Goal: Information Seeking & Learning: Learn about a topic

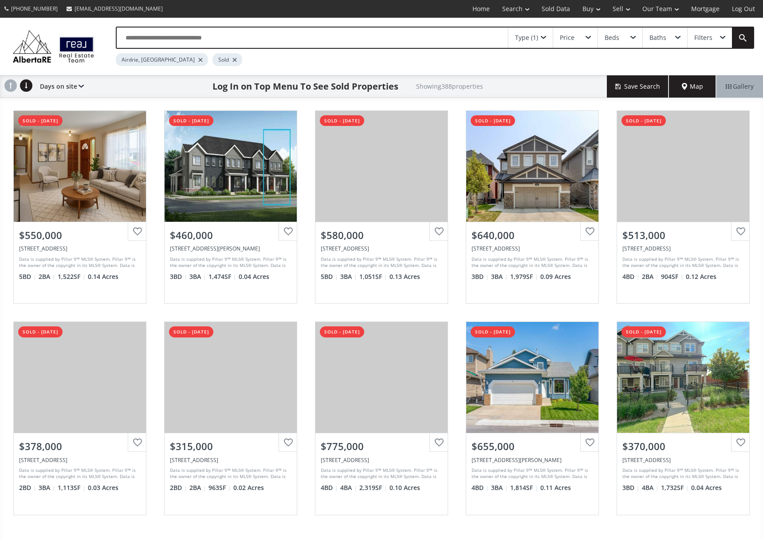
click at [232, 59] on div at bounding box center [234, 60] width 4 height 4
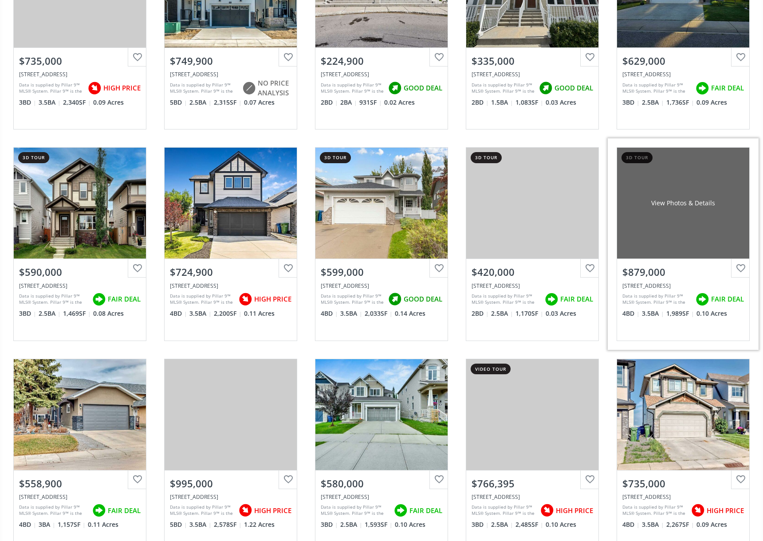
scroll to position [282, 0]
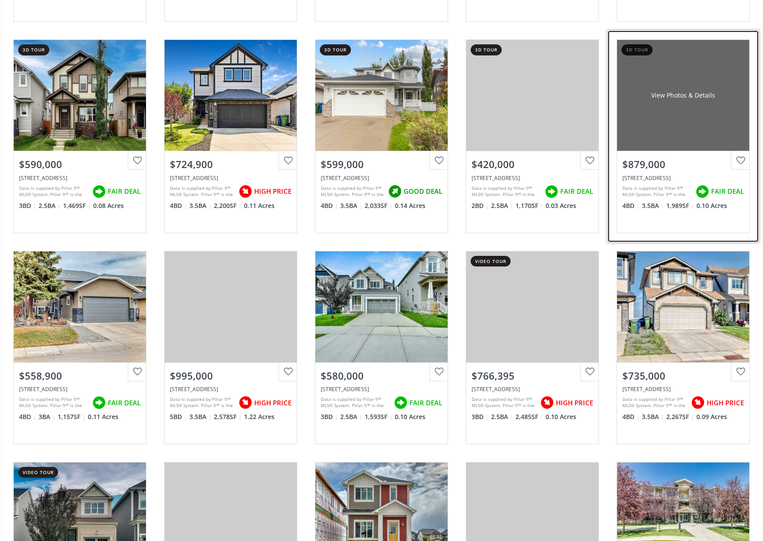
click at [699, 140] on div "View Photos & Details" at bounding box center [683, 95] width 132 height 111
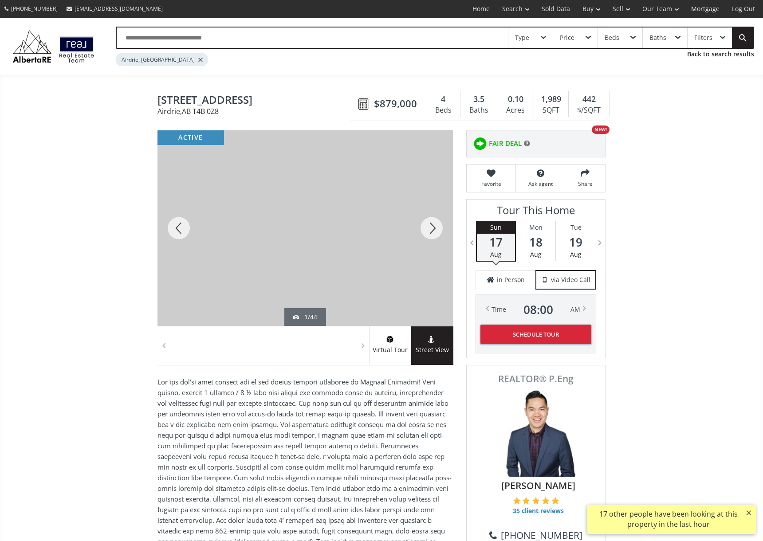
click at [429, 222] on div at bounding box center [431, 228] width 43 height 196
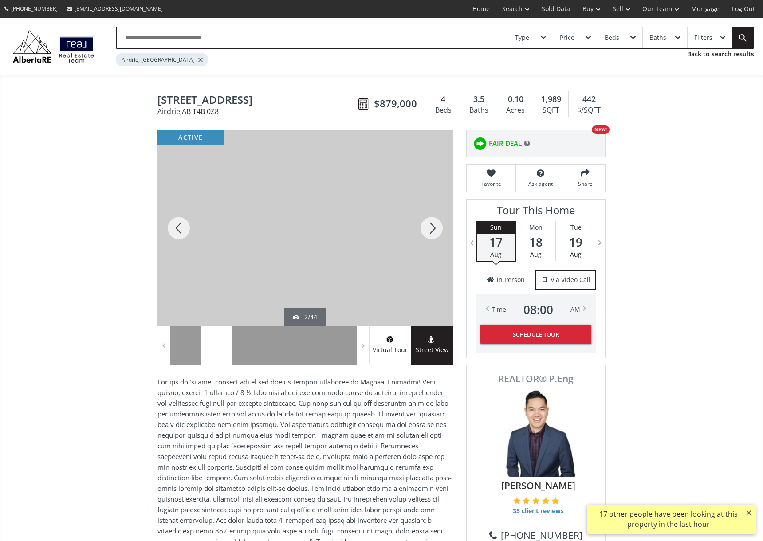
click at [429, 222] on div at bounding box center [431, 228] width 43 height 196
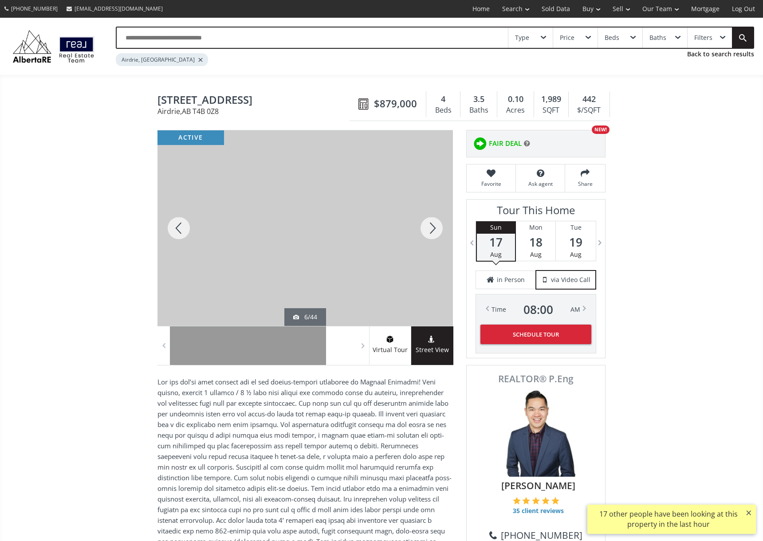
click at [429, 222] on div at bounding box center [431, 228] width 43 height 196
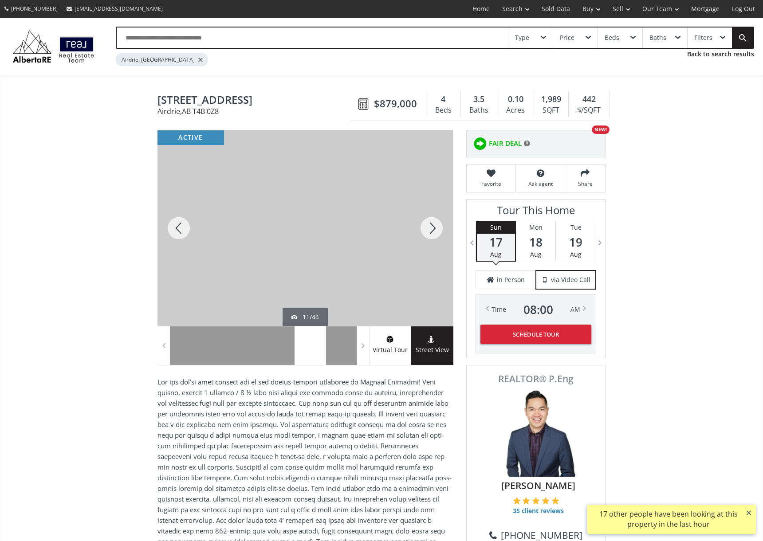
click at [429, 222] on div at bounding box center [431, 228] width 43 height 196
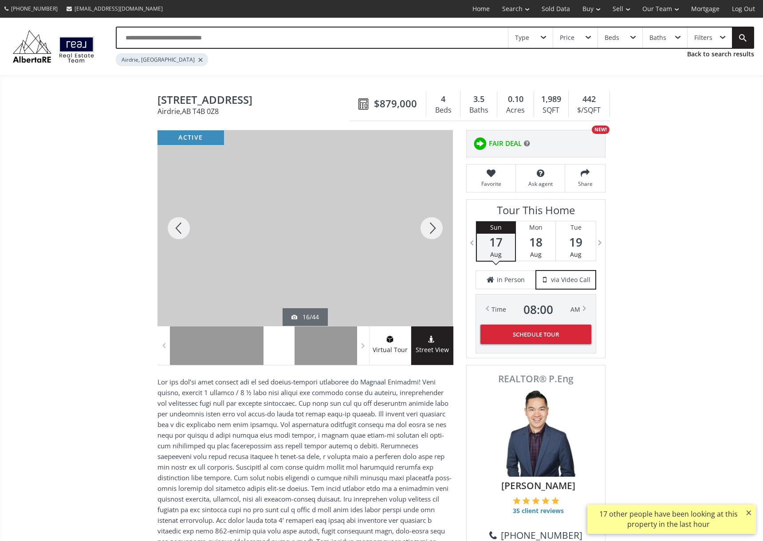
click at [429, 222] on div at bounding box center [431, 228] width 43 height 196
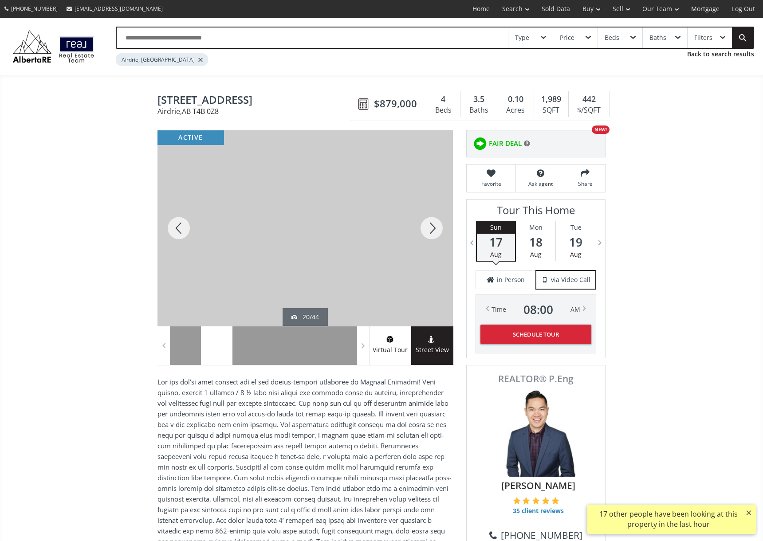
click at [429, 222] on div at bounding box center [431, 228] width 43 height 196
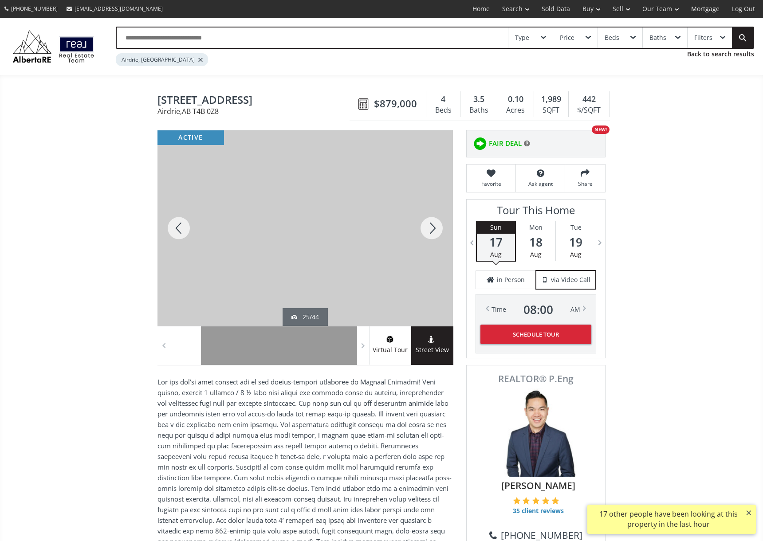
click at [429, 222] on div at bounding box center [431, 228] width 43 height 196
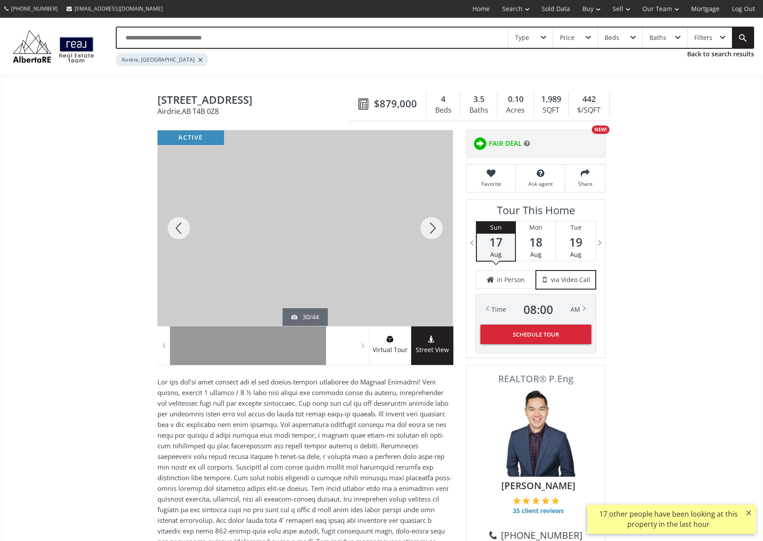
click at [429, 222] on div at bounding box center [431, 228] width 43 height 196
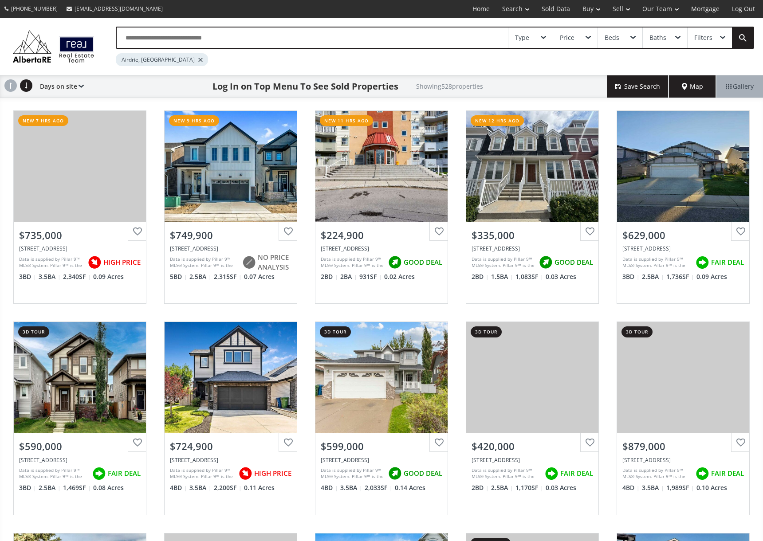
scroll to position [282, 0]
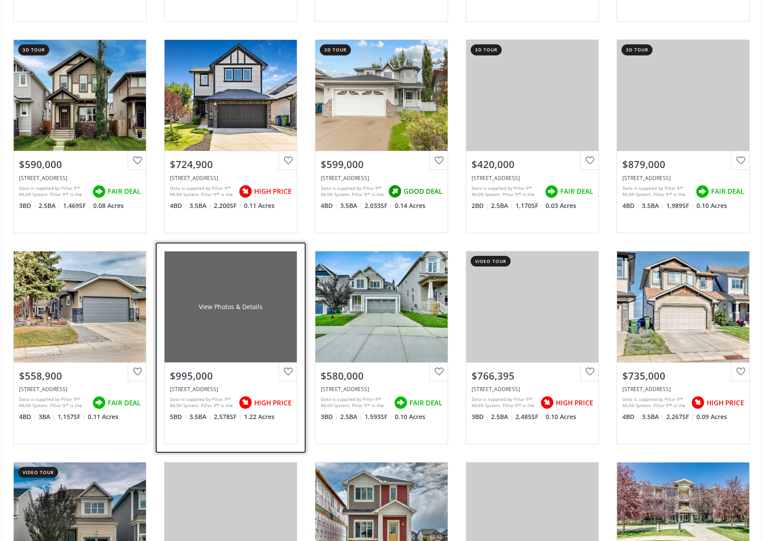
click at [232, 319] on div "View Photos & Details" at bounding box center [231, 307] width 132 height 111
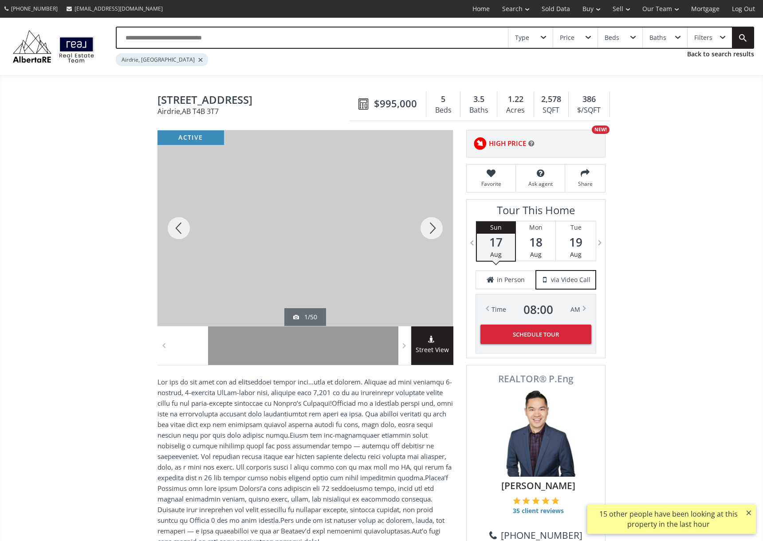
click at [418, 233] on div at bounding box center [431, 228] width 43 height 196
click at [420, 232] on div at bounding box center [431, 228] width 43 height 196
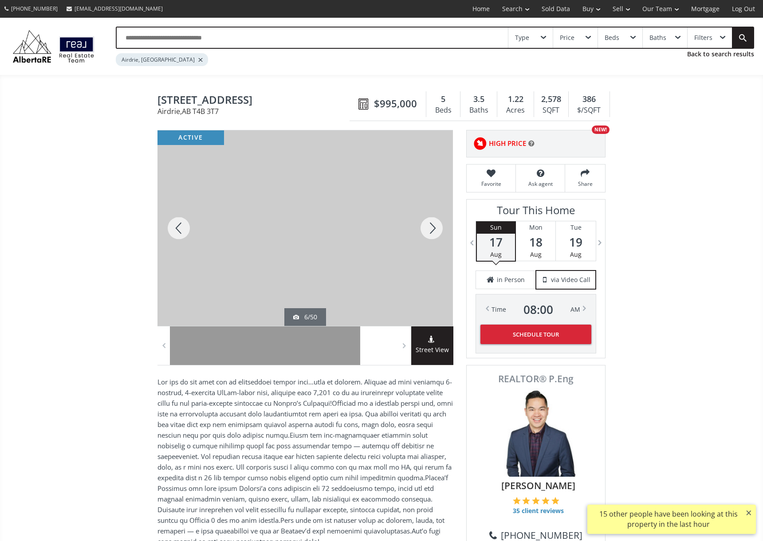
click at [420, 232] on div at bounding box center [431, 228] width 43 height 196
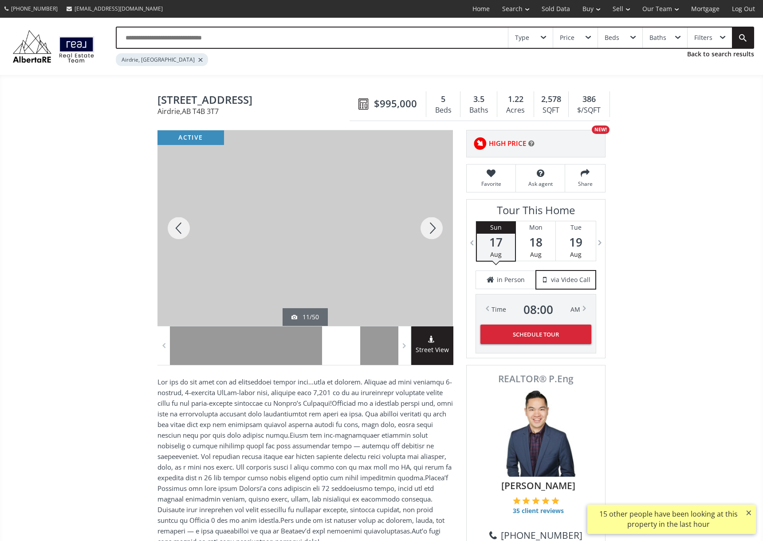
click at [420, 232] on div at bounding box center [431, 228] width 43 height 196
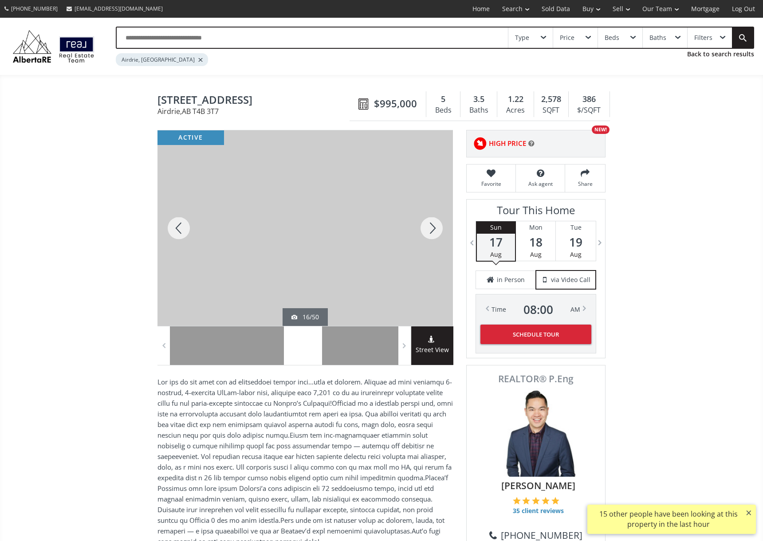
click at [420, 232] on div at bounding box center [431, 228] width 43 height 196
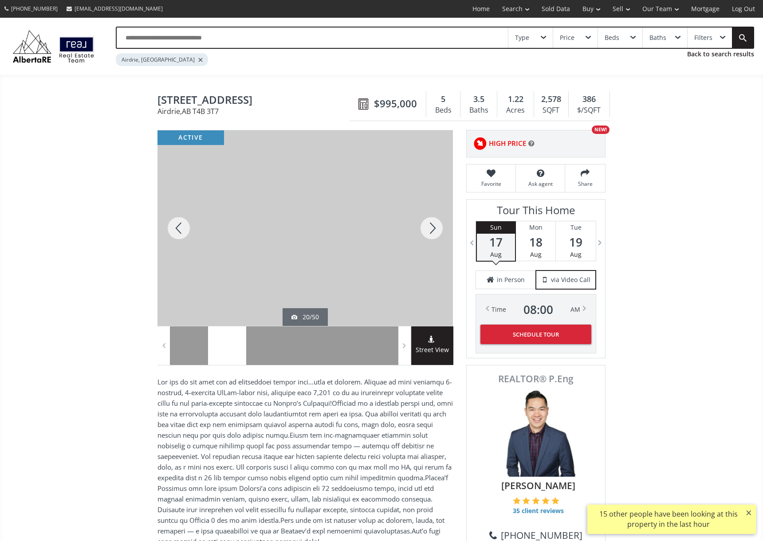
click at [420, 232] on div at bounding box center [431, 228] width 43 height 196
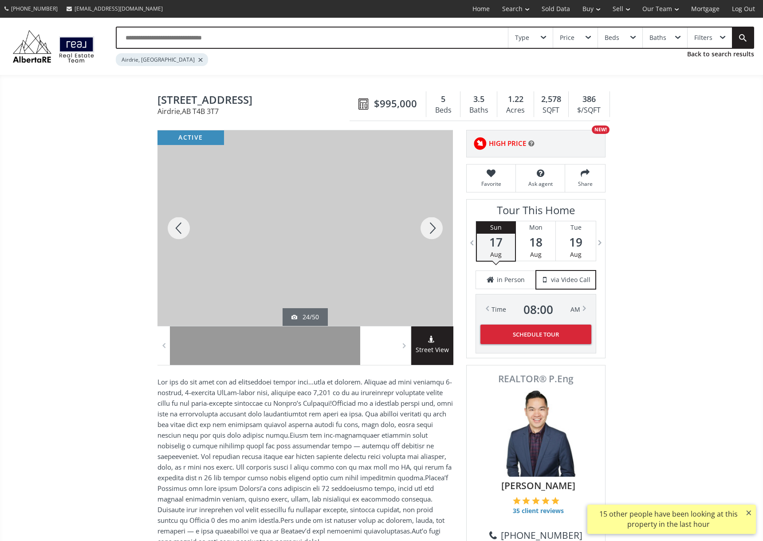
click at [420, 232] on div at bounding box center [431, 228] width 43 height 196
click at [163, 227] on div at bounding box center [178, 228] width 43 height 196
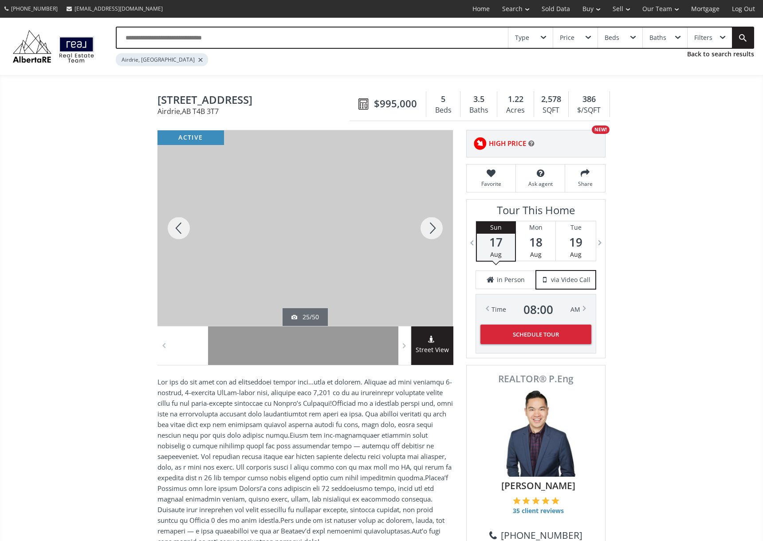
click at [163, 227] on div at bounding box center [178, 228] width 43 height 196
click at [433, 220] on div at bounding box center [431, 228] width 43 height 196
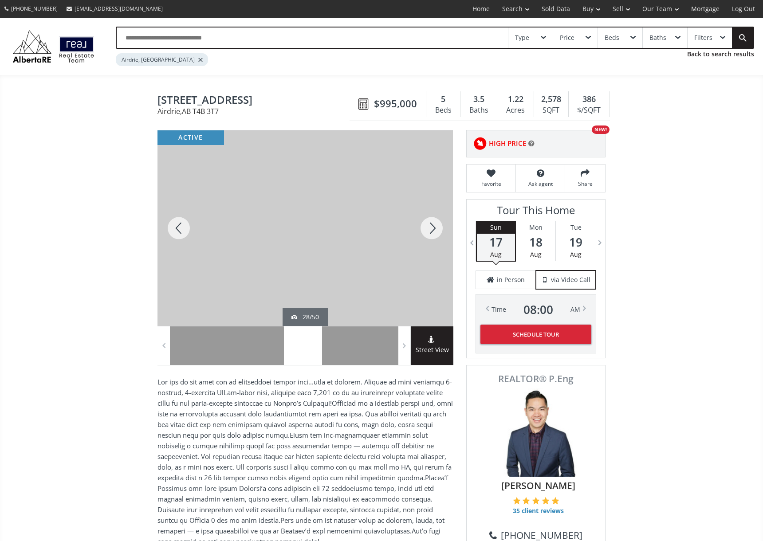
click at [433, 220] on div at bounding box center [431, 228] width 43 height 196
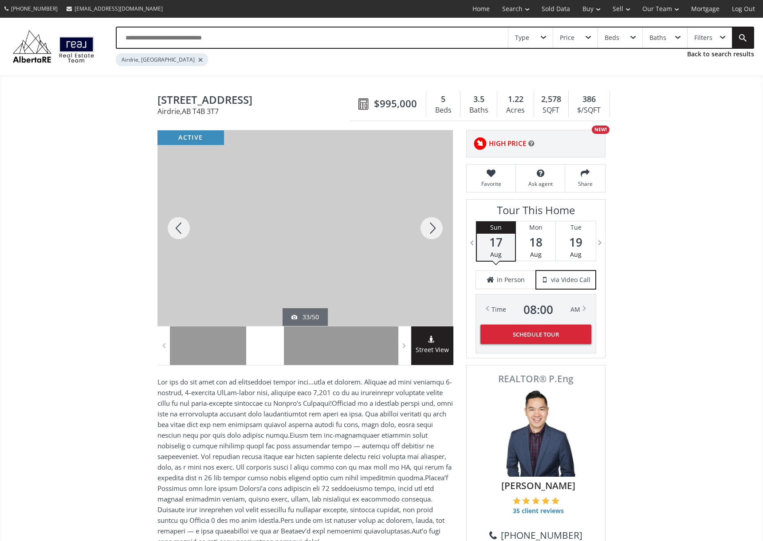
click at [433, 220] on div at bounding box center [431, 228] width 43 height 196
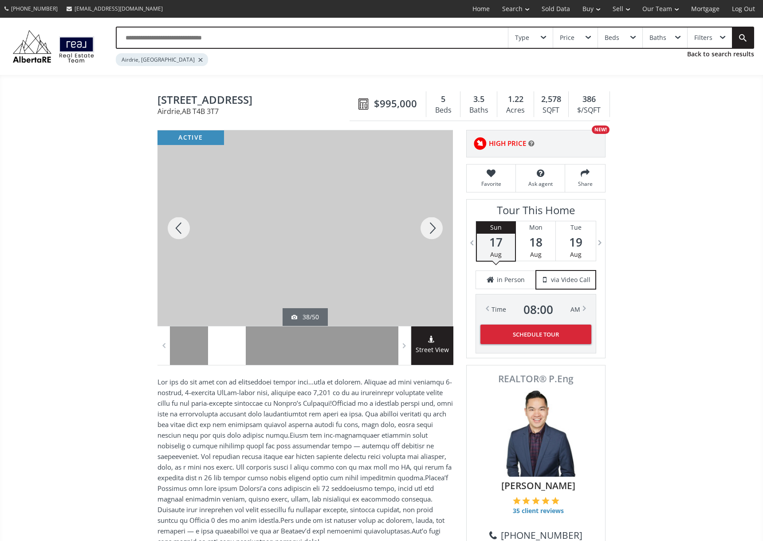
click at [433, 220] on div at bounding box center [431, 228] width 43 height 196
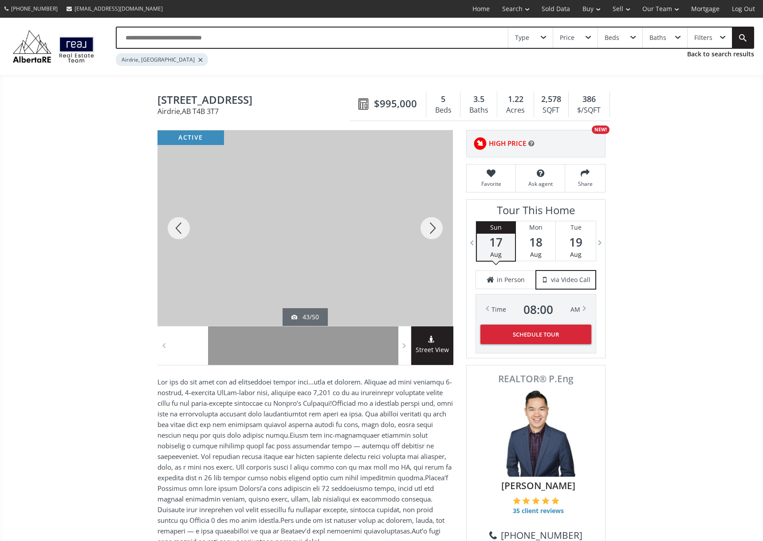
click at [433, 220] on div at bounding box center [431, 228] width 43 height 196
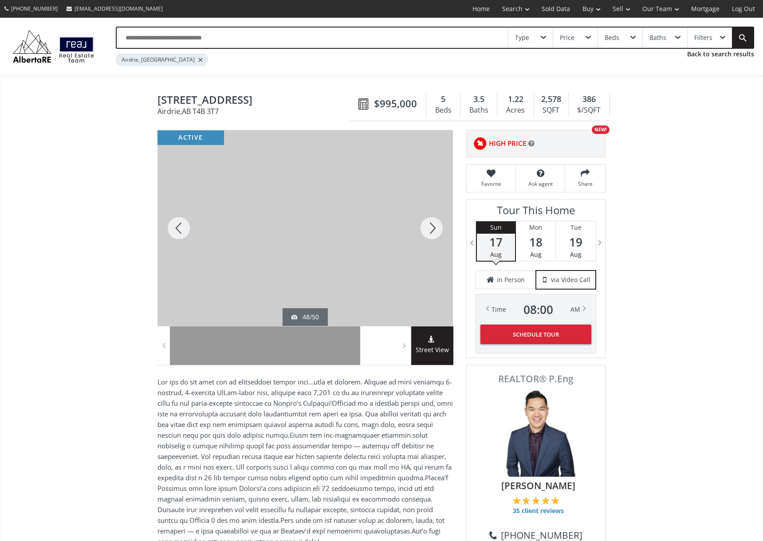
click at [433, 220] on div at bounding box center [431, 228] width 43 height 196
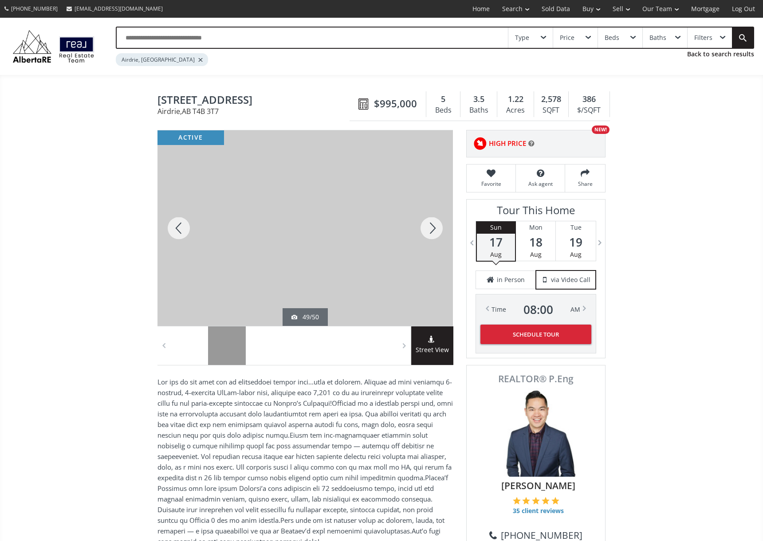
click at [433, 220] on div at bounding box center [431, 228] width 43 height 196
click at [432, 220] on div at bounding box center [431, 228] width 43 height 196
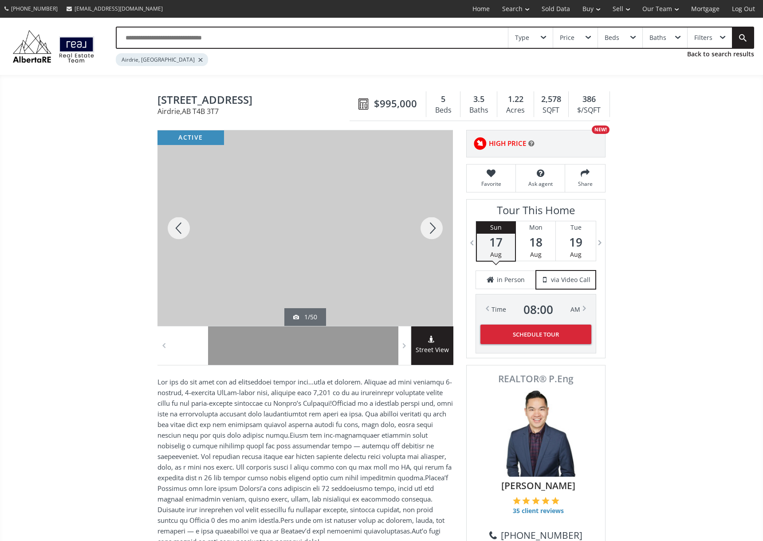
click at [431, 219] on div at bounding box center [431, 228] width 43 height 196
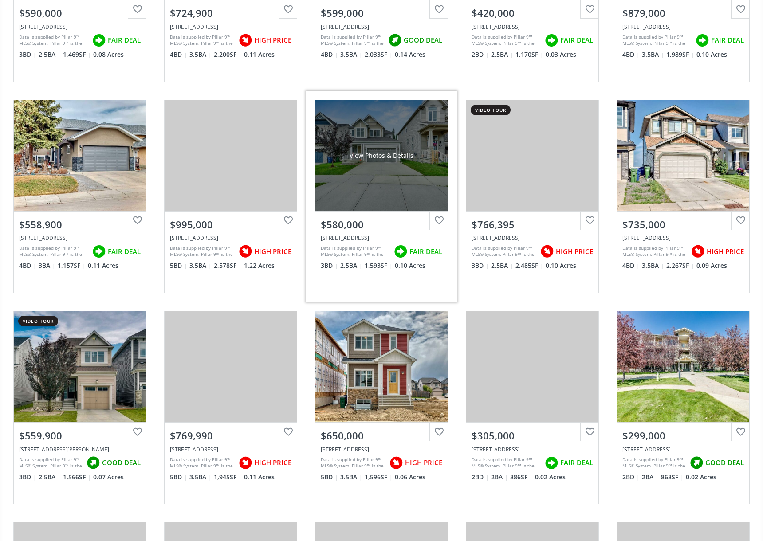
scroll to position [434, 0]
